Goal: Find specific page/section: Find specific page/section

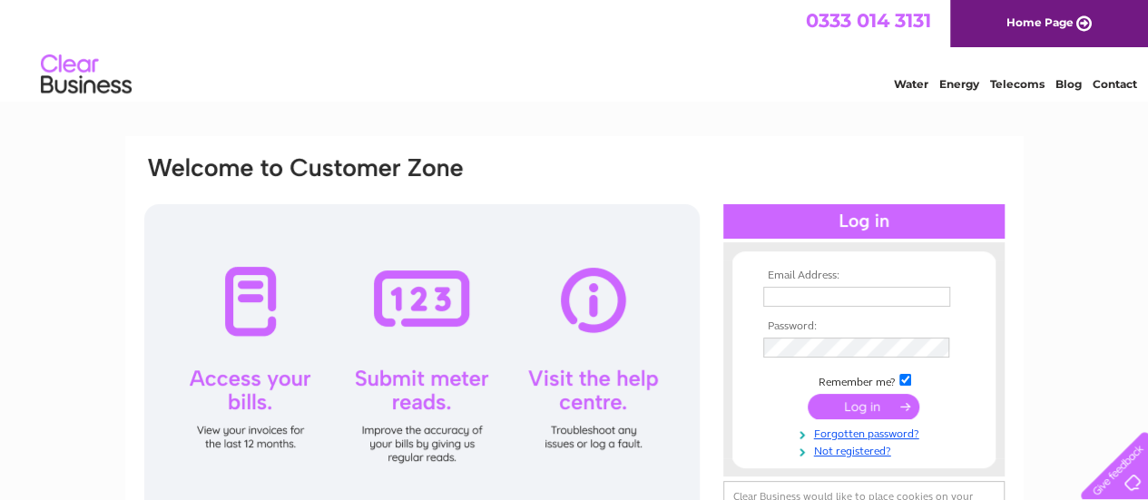
type input "info@lochinverguesthouse.co.uk"
click at [864, 408] on input "submit" at bounding box center [864, 406] width 112 height 25
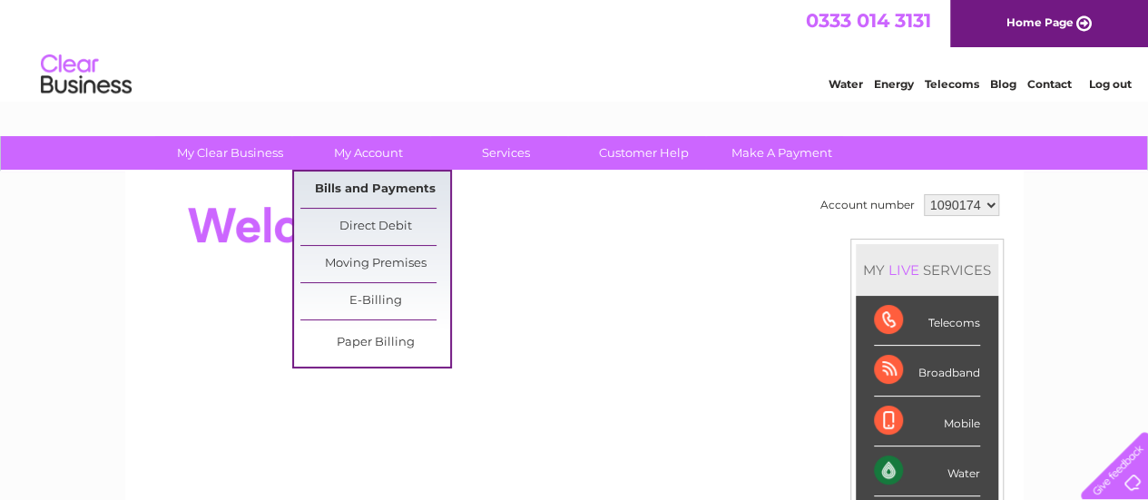
click at [367, 186] on link "Bills and Payments" at bounding box center [375, 190] width 150 height 36
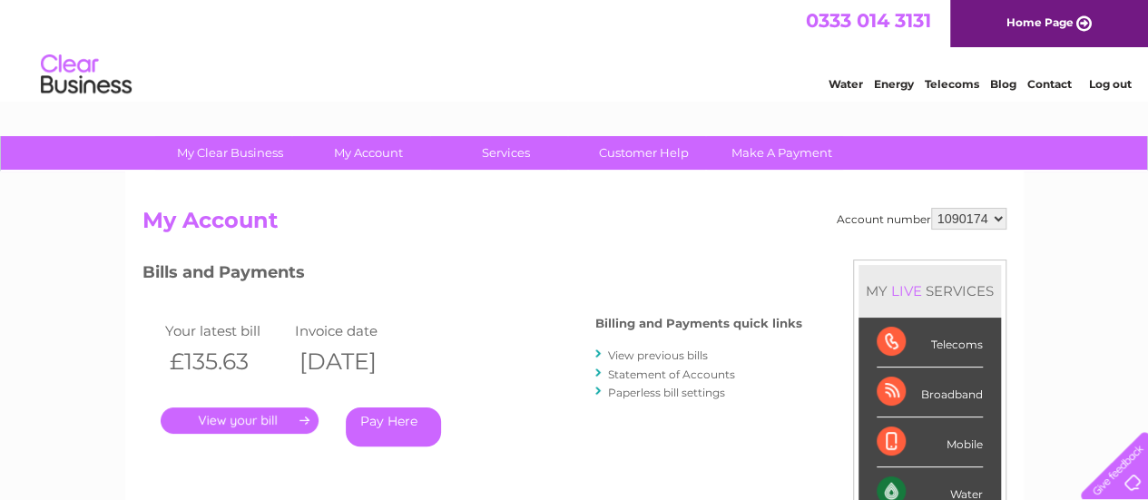
click at [260, 418] on link "." at bounding box center [240, 421] width 158 height 26
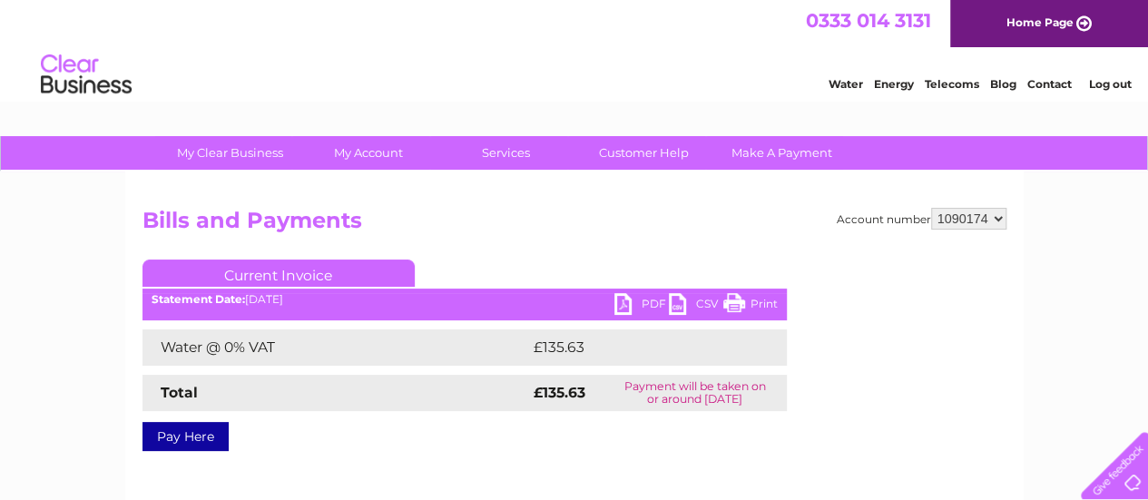
click at [746, 300] on link "Print" at bounding box center [750, 306] width 54 height 26
